Goal: Task Accomplishment & Management: Manage account settings

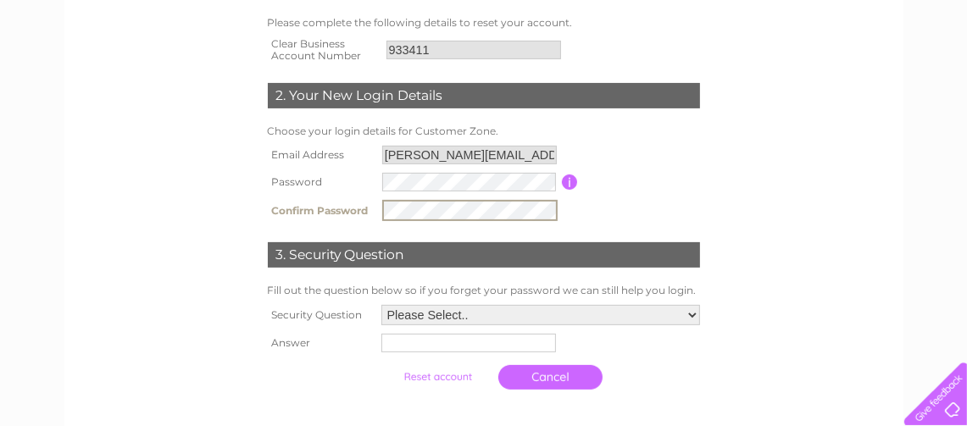
scroll to position [287, 0]
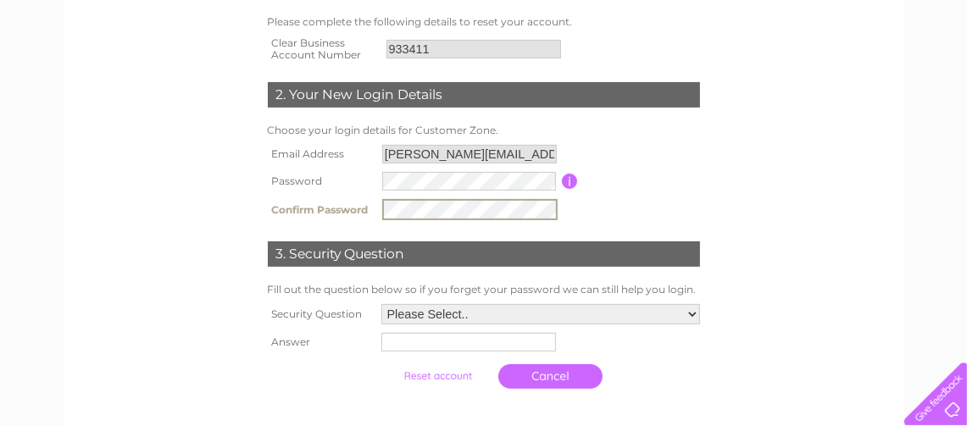
click at [472, 314] on select "Please Select.. In what town or city was your first job? In what town or city d…" at bounding box center [540, 314] width 319 height 20
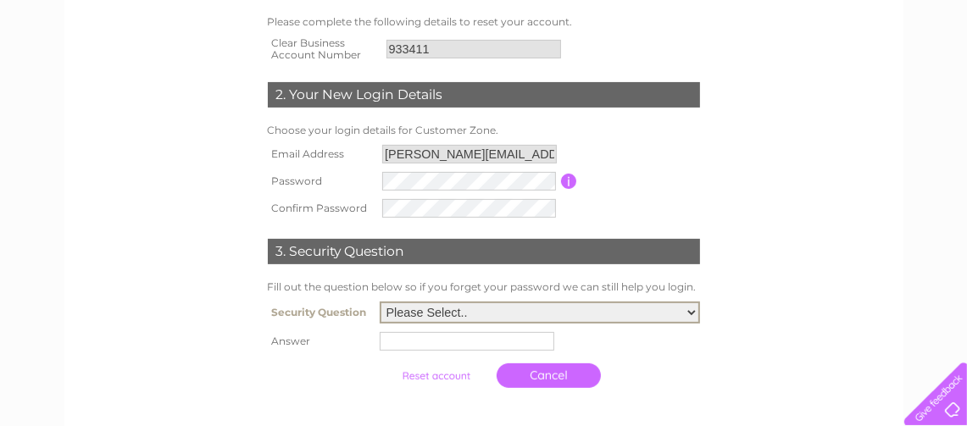
select select "2"
click at [380, 302] on select "Please Select.. In what town or city was your first job? In what town or city d…" at bounding box center [540, 313] width 320 height 22
click at [430, 341] on input "text" at bounding box center [467, 341] width 175 height 19
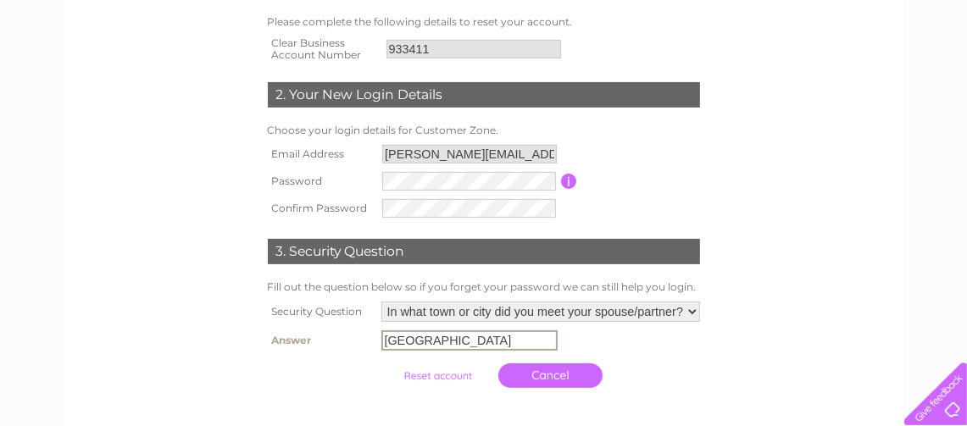
scroll to position [447, 0]
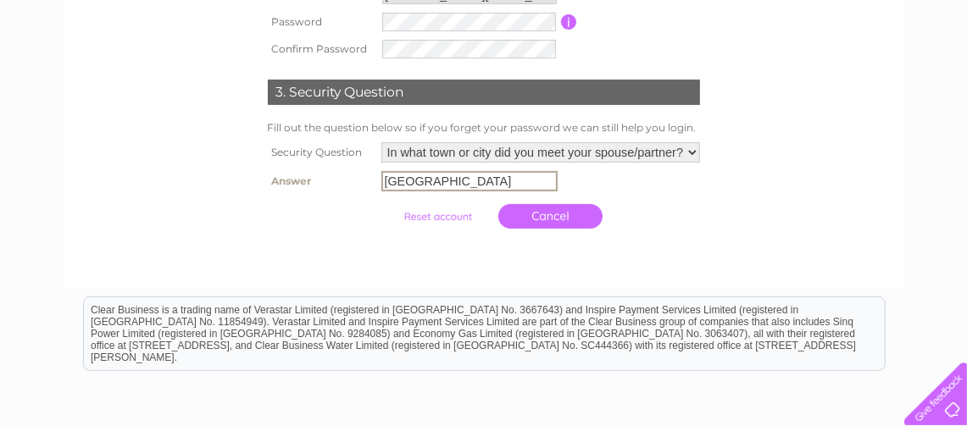
type input "Aberdeen"
click at [450, 209] on input "submit" at bounding box center [438, 217] width 104 height 24
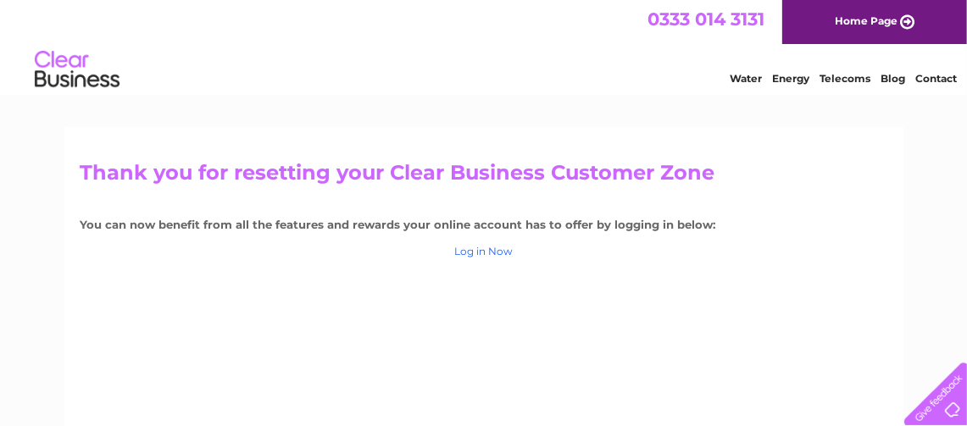
click at [492, 250] on link "Log in Now" at bounding box center [483, 251] width 58 height 13
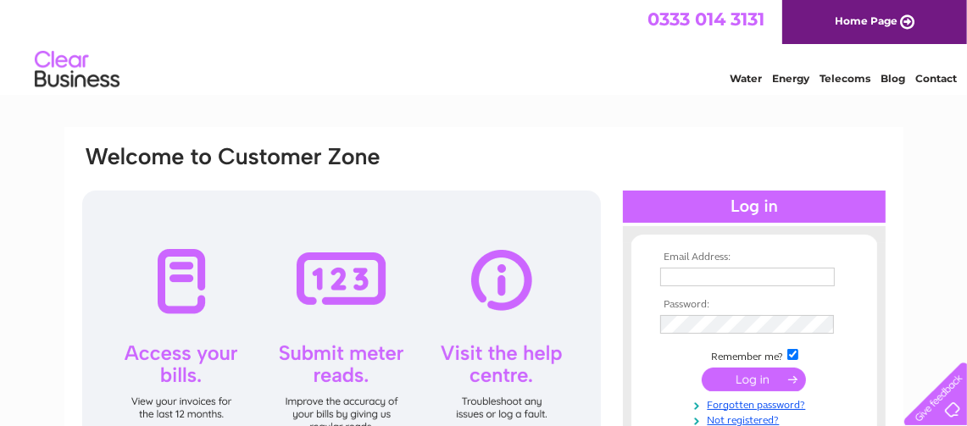
type input "[PERSON_NAME][EMAIL_ADDRESS][DOMAIN_NAME]"
click at [742, 377] on input "submit" at bounding box center [754, 380] width 104 height 24
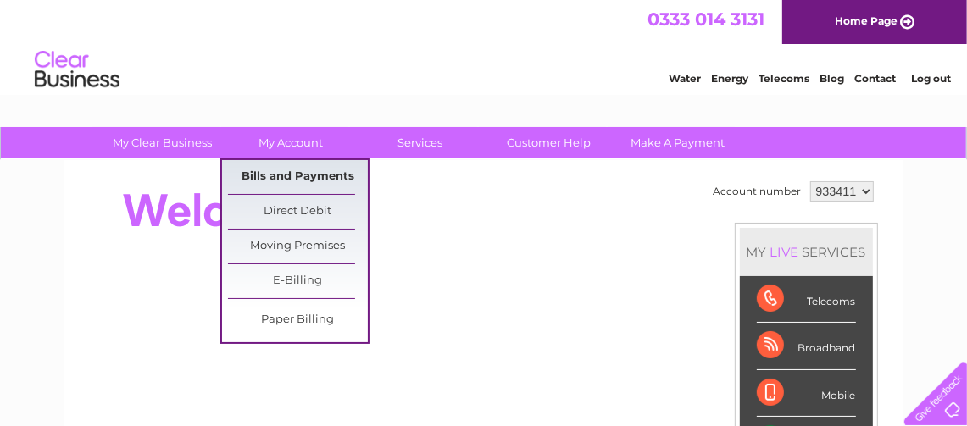
click at [281, 161] on link "Bills and Payments" at bounding box center [298, 177] width 140 height 34
click at [275, 171] on link "Bills and Payments" at bounding box center [298, 177] width 140 height 34
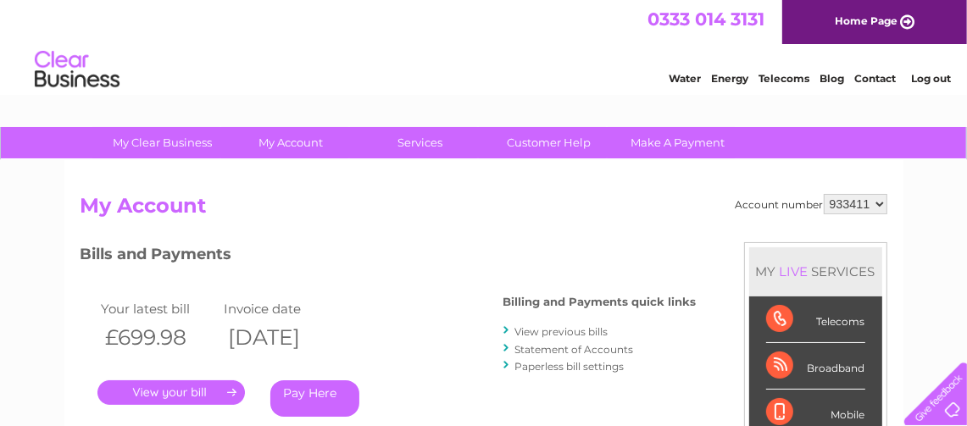
scroll to position [289, 0]
